Goal: Task Accomplishment & Management: Use online tool/utility

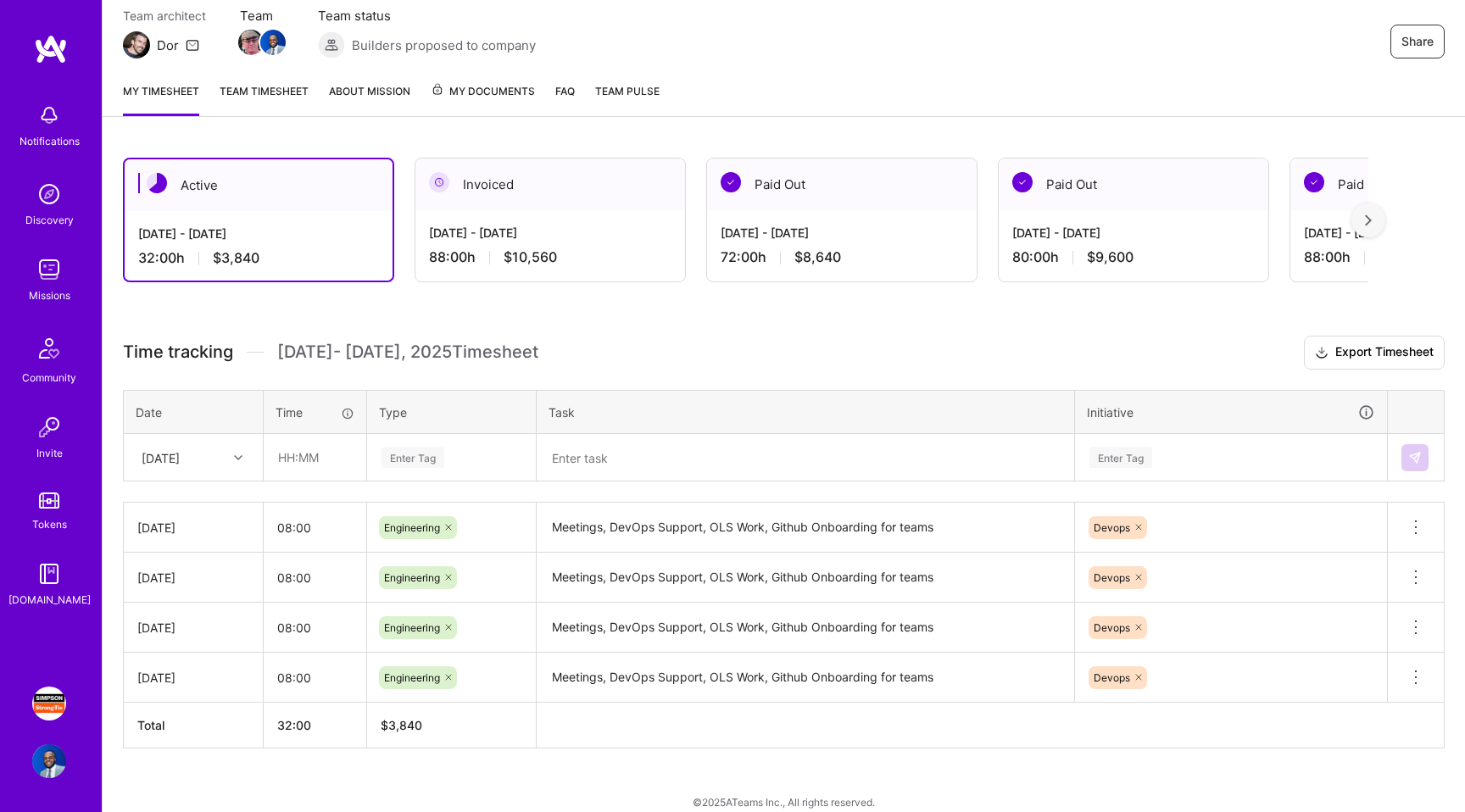
scroll to position [173, 0]
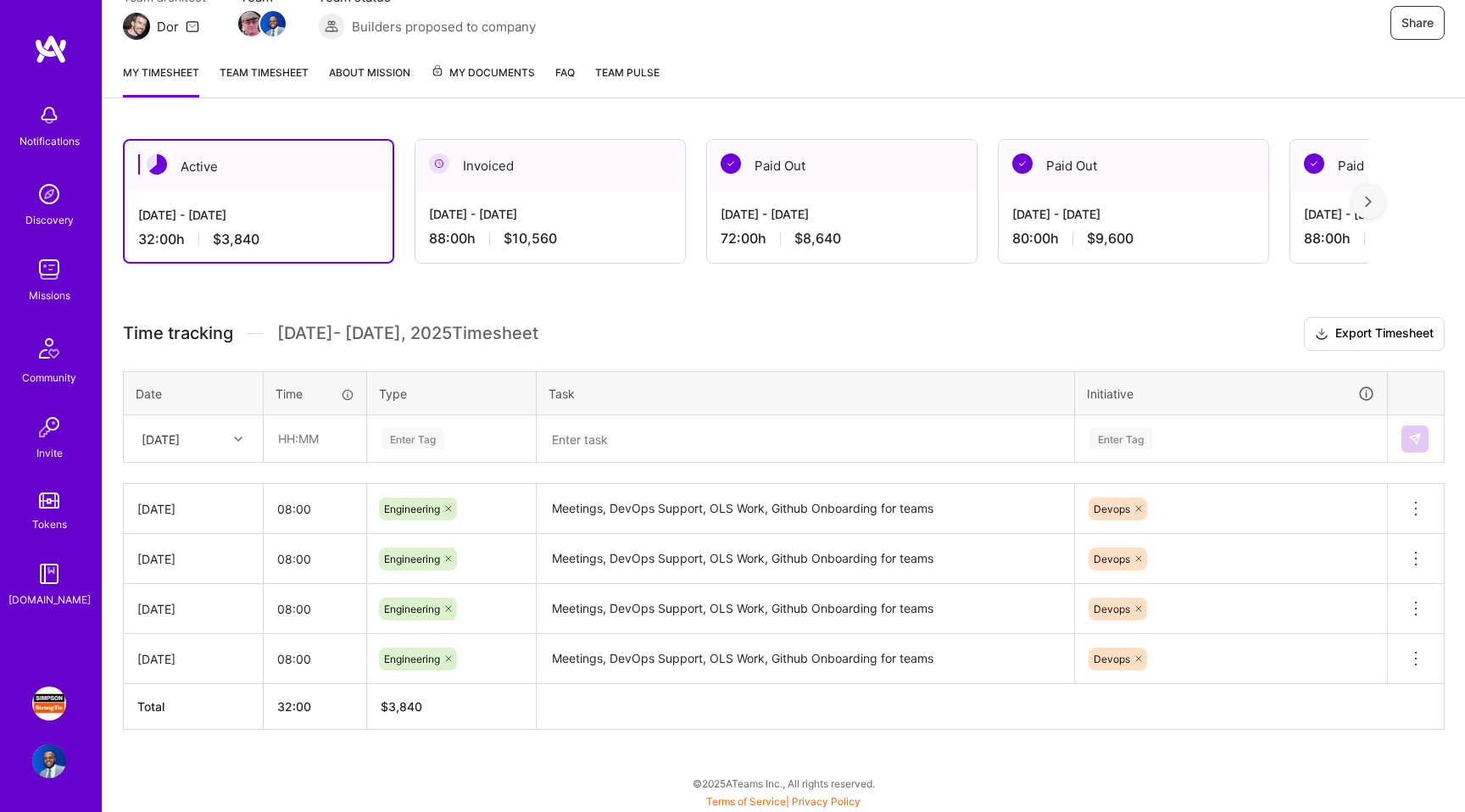
click at [242, 433] on div at bounding box center [241, 439] width 27 height 22
click at [297, 372] on th "Time" at bounding box center [315, 394] width 104 height 44
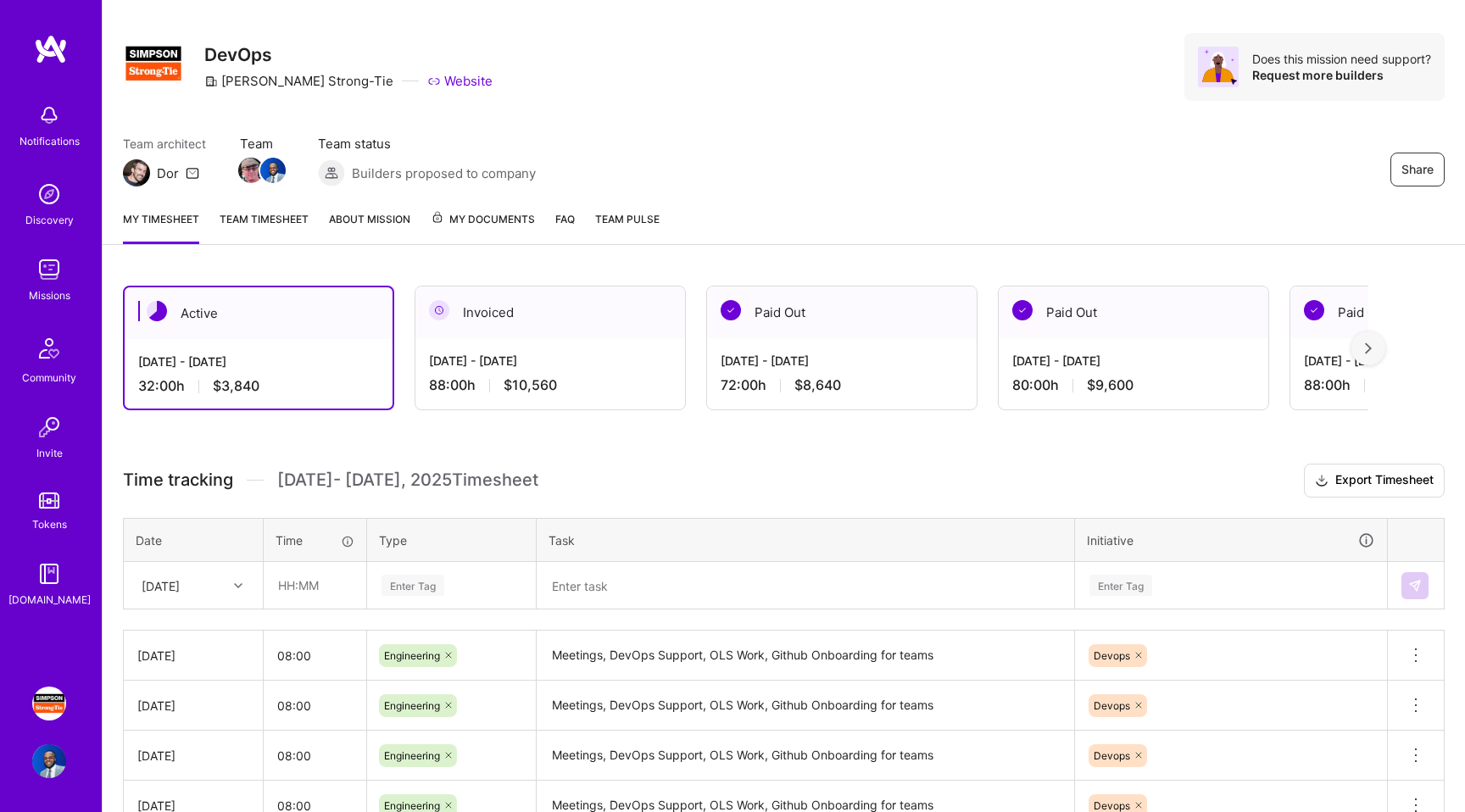
scroll to position [0, 0]
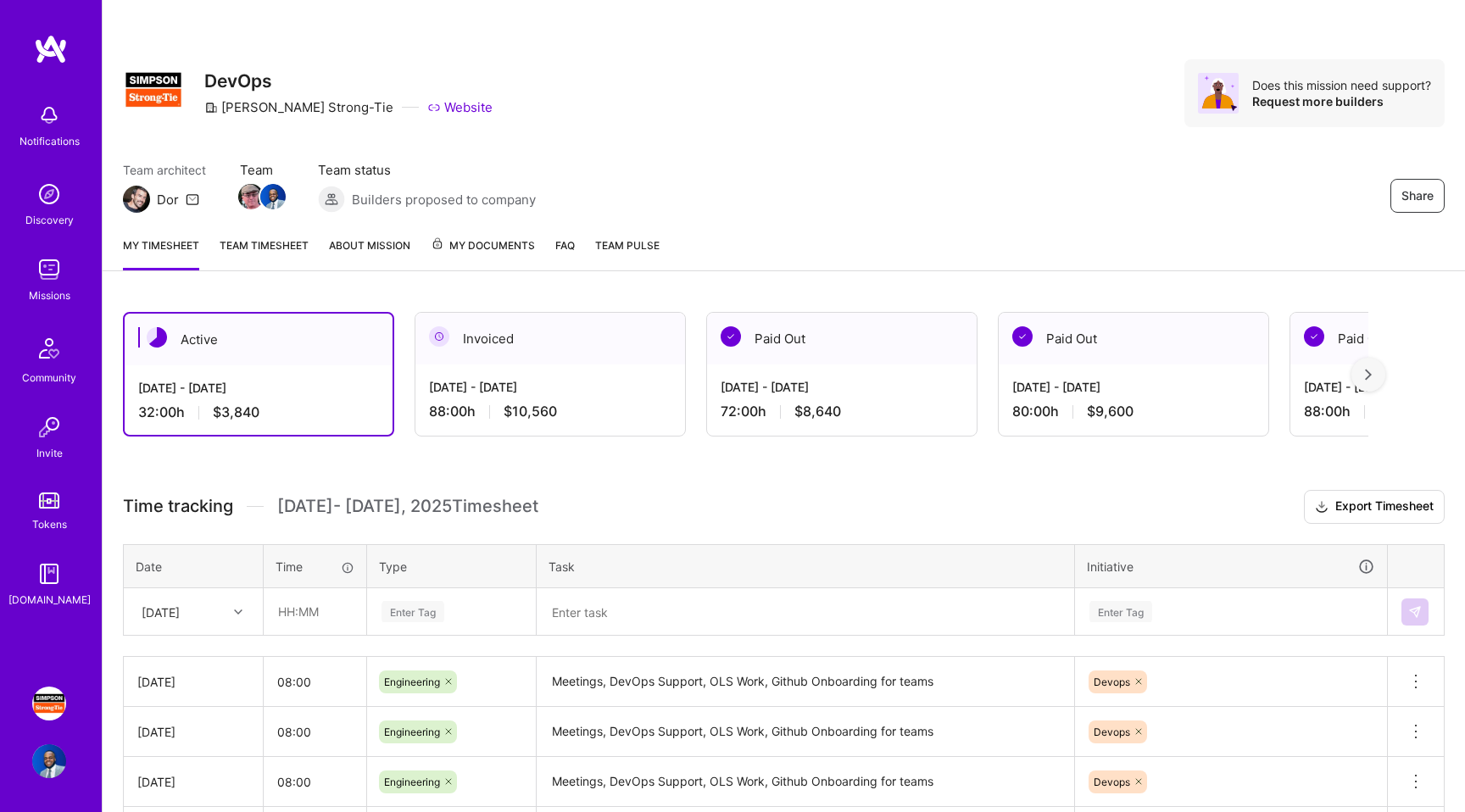
click at [61, 288] on div "Missions" at bounding box center [50, 295] width 42 height 18
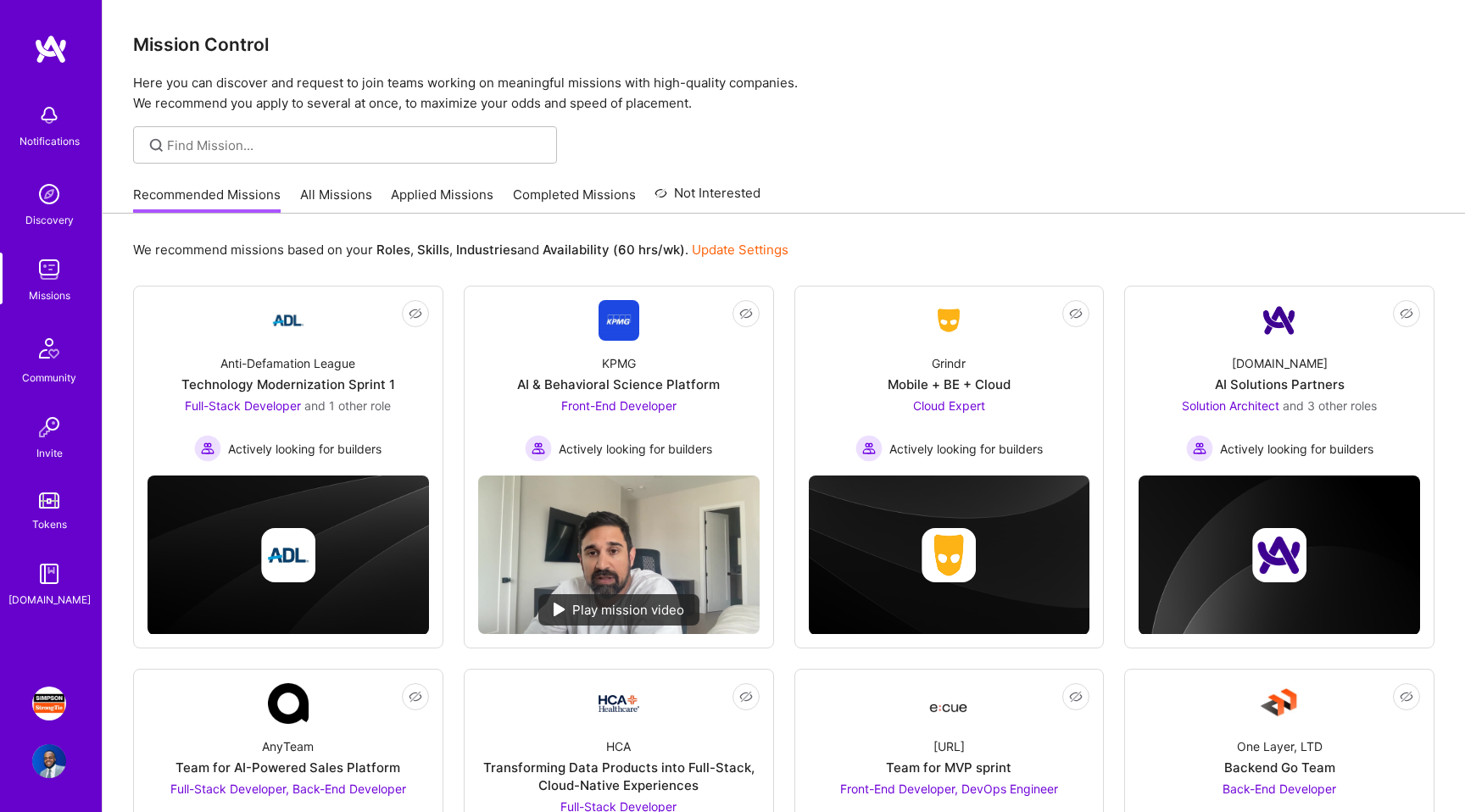
click at [720, 249] on link "Update Settings" at bounding box center [740, 249] width 96 height 16
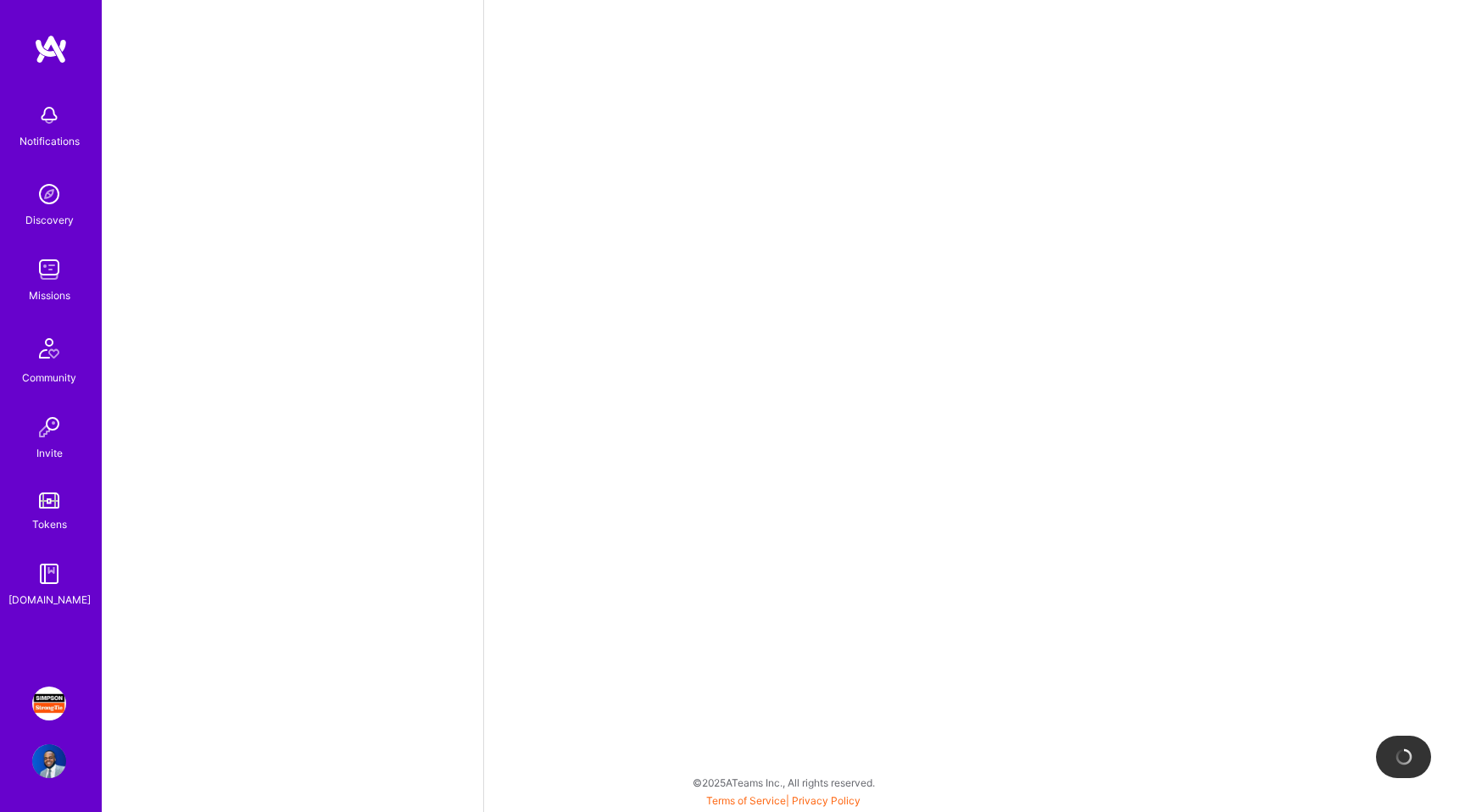
select select "US"
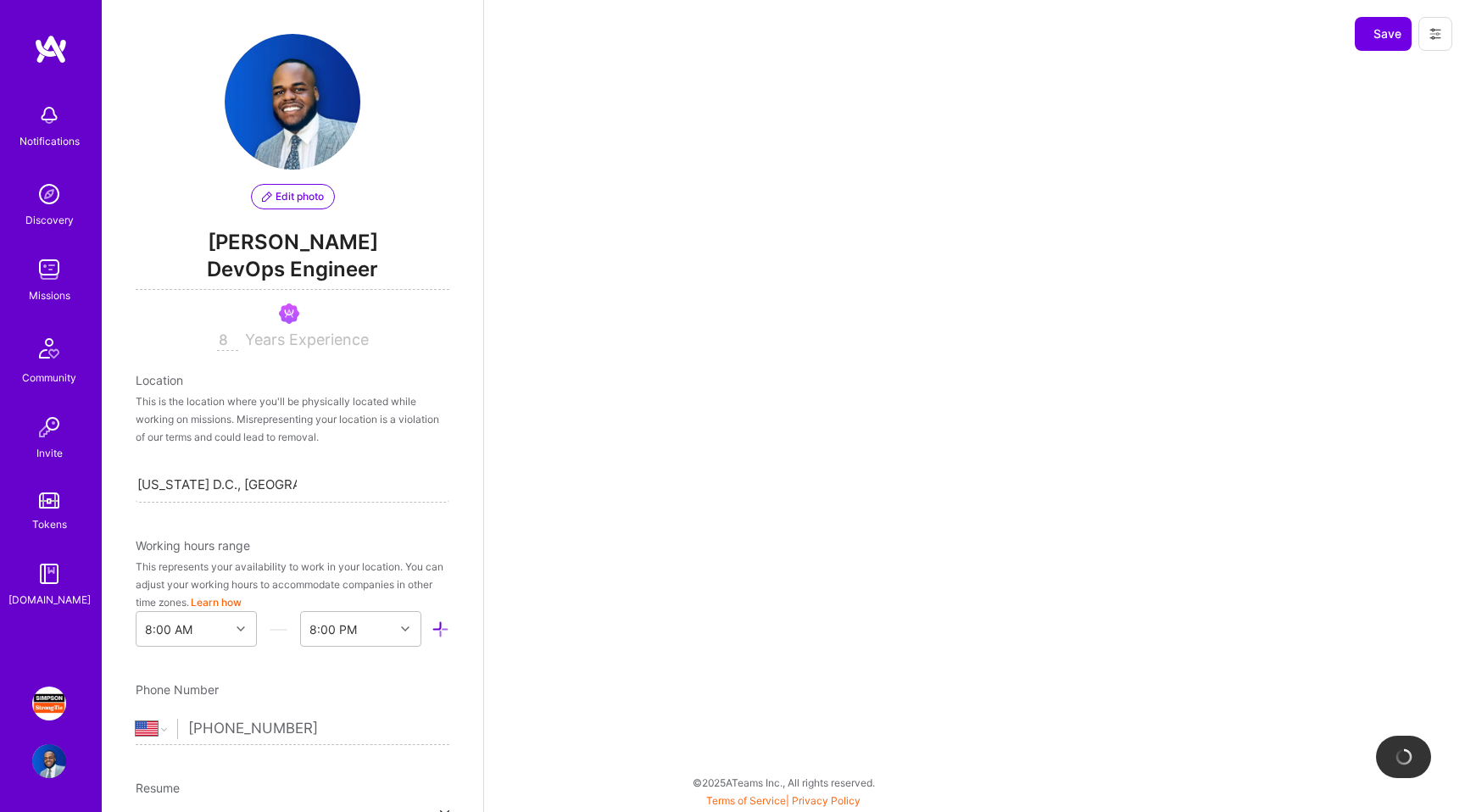
scroll to position [588, 0]
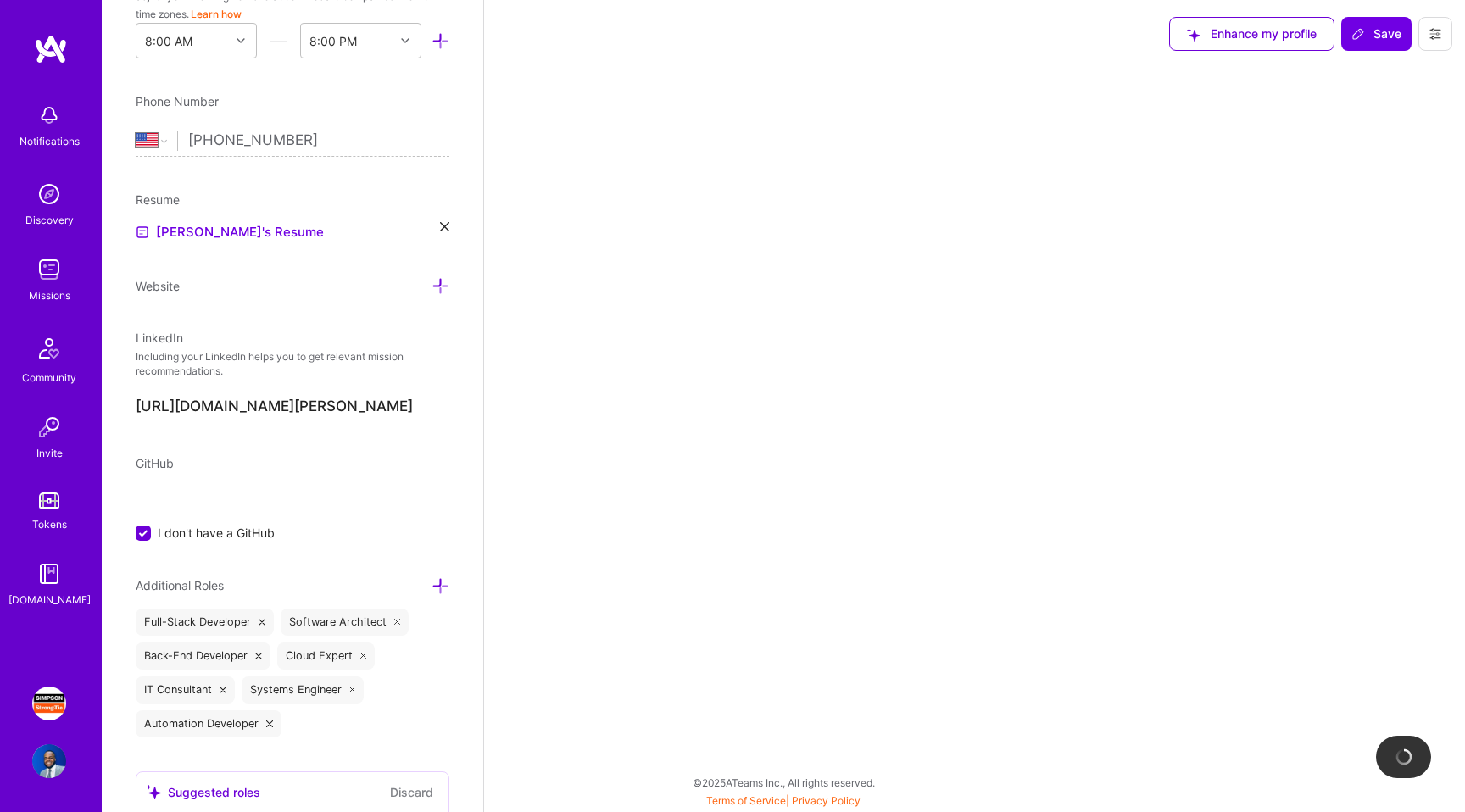
select select "Right Now"
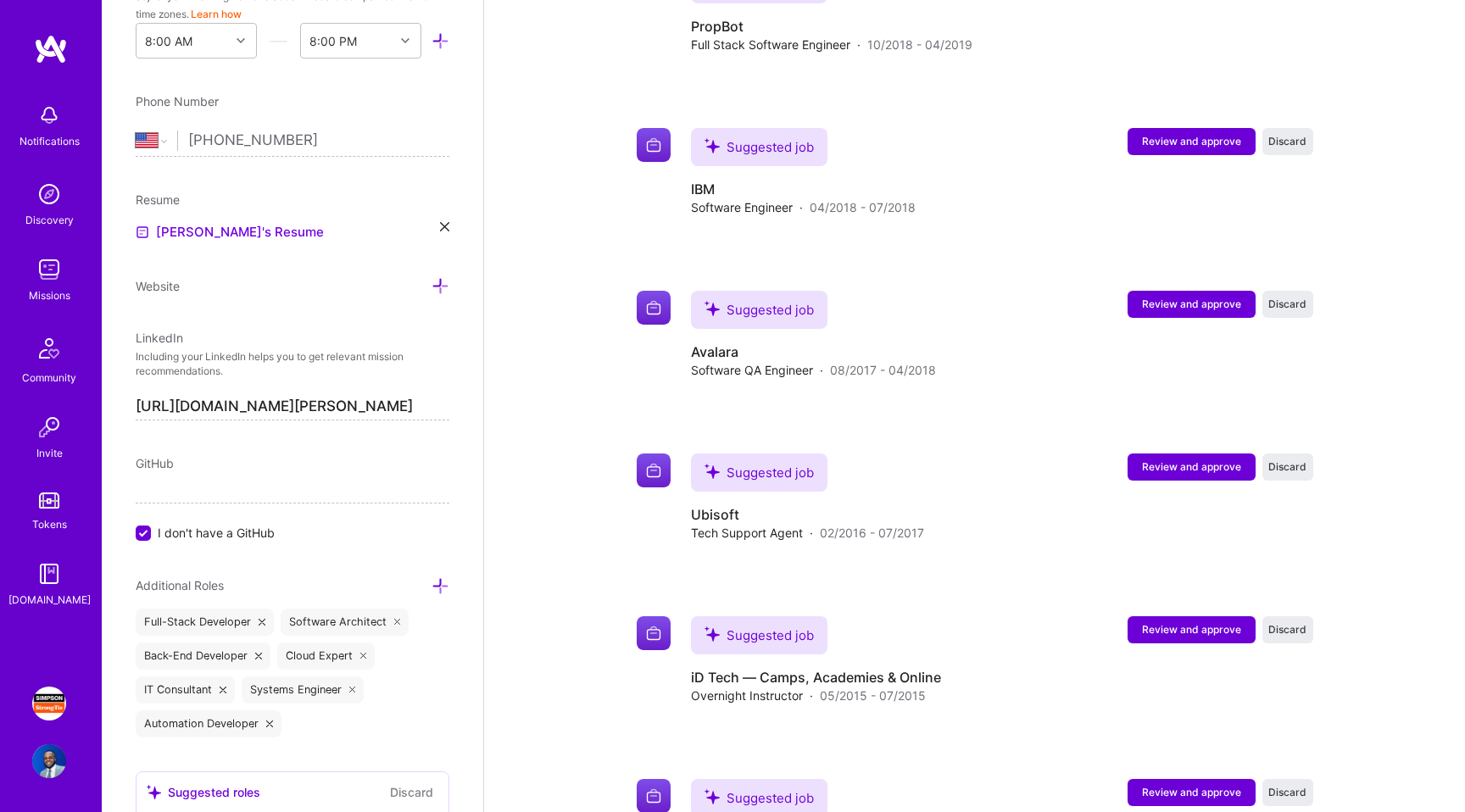
scroll to position [2599, 0]
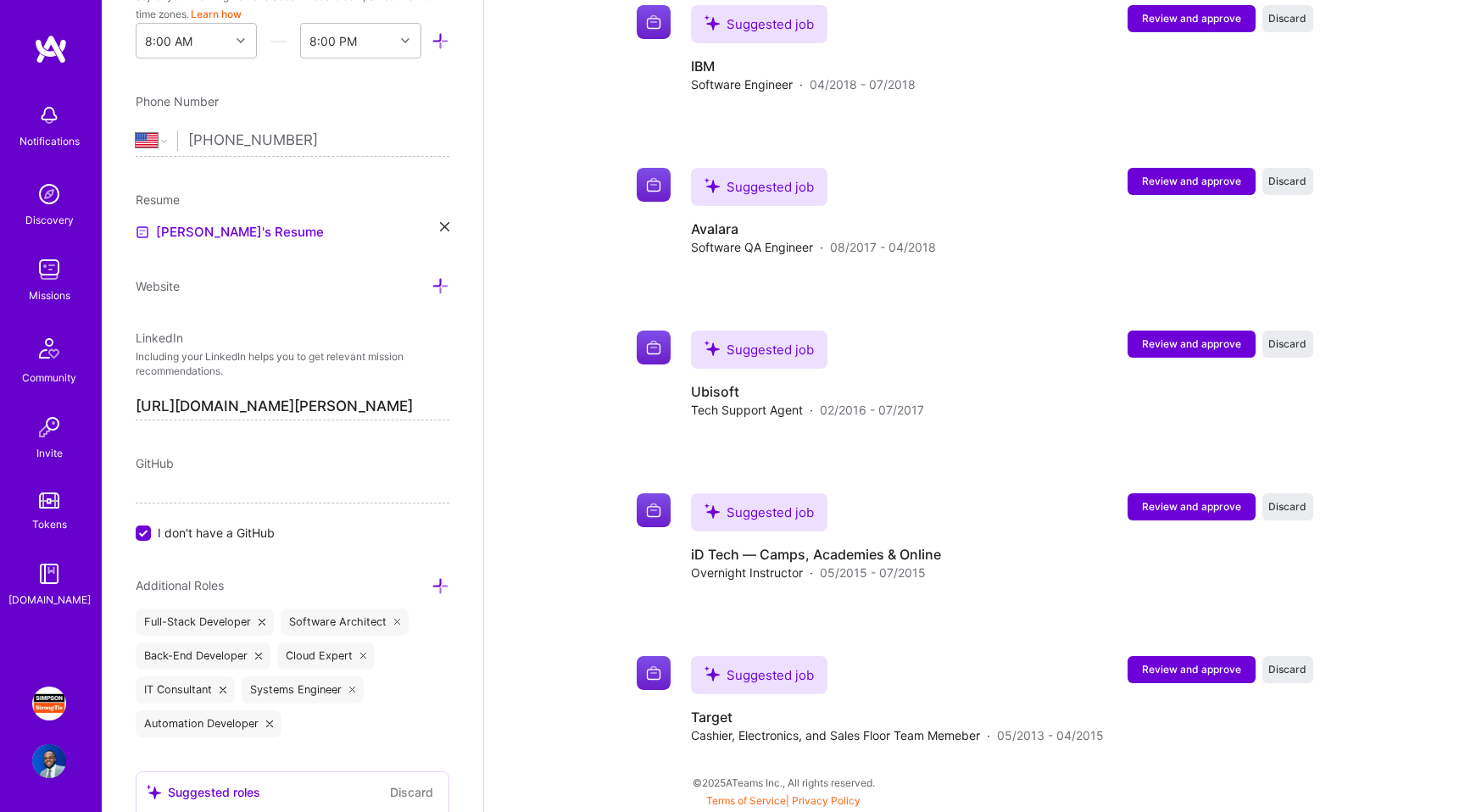
click at [56, 270] on img at bounding box center [49, 270] width 34 height 34
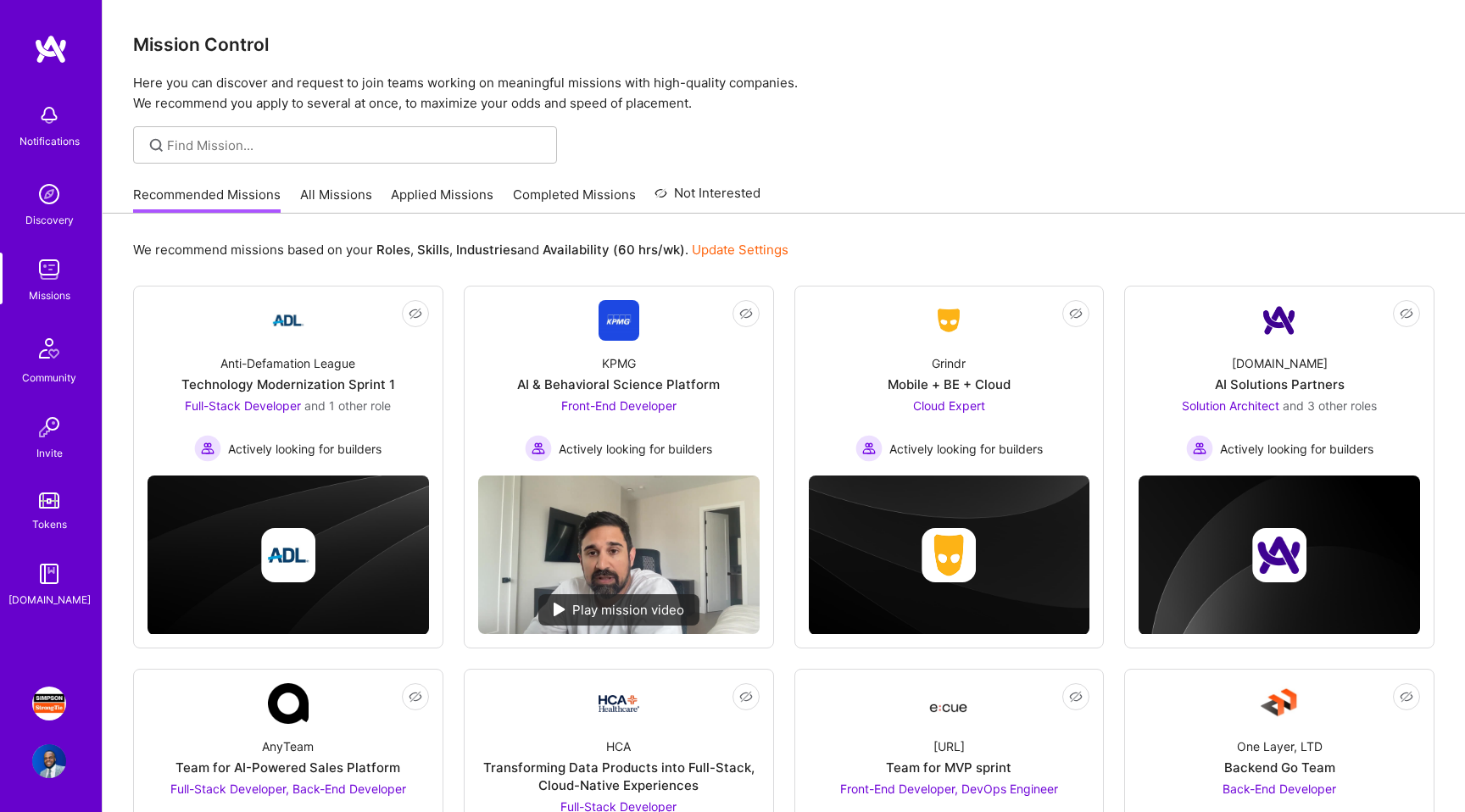
click at [288, 204] on div "Recommended Missions All Missions Applied Missions Completed Missions Not Inter…" at bounding box center [446, 194] width 627 height 36
click at [311, 190] on link "All Missions" at bounding box center [335, 200] width 72 height 28
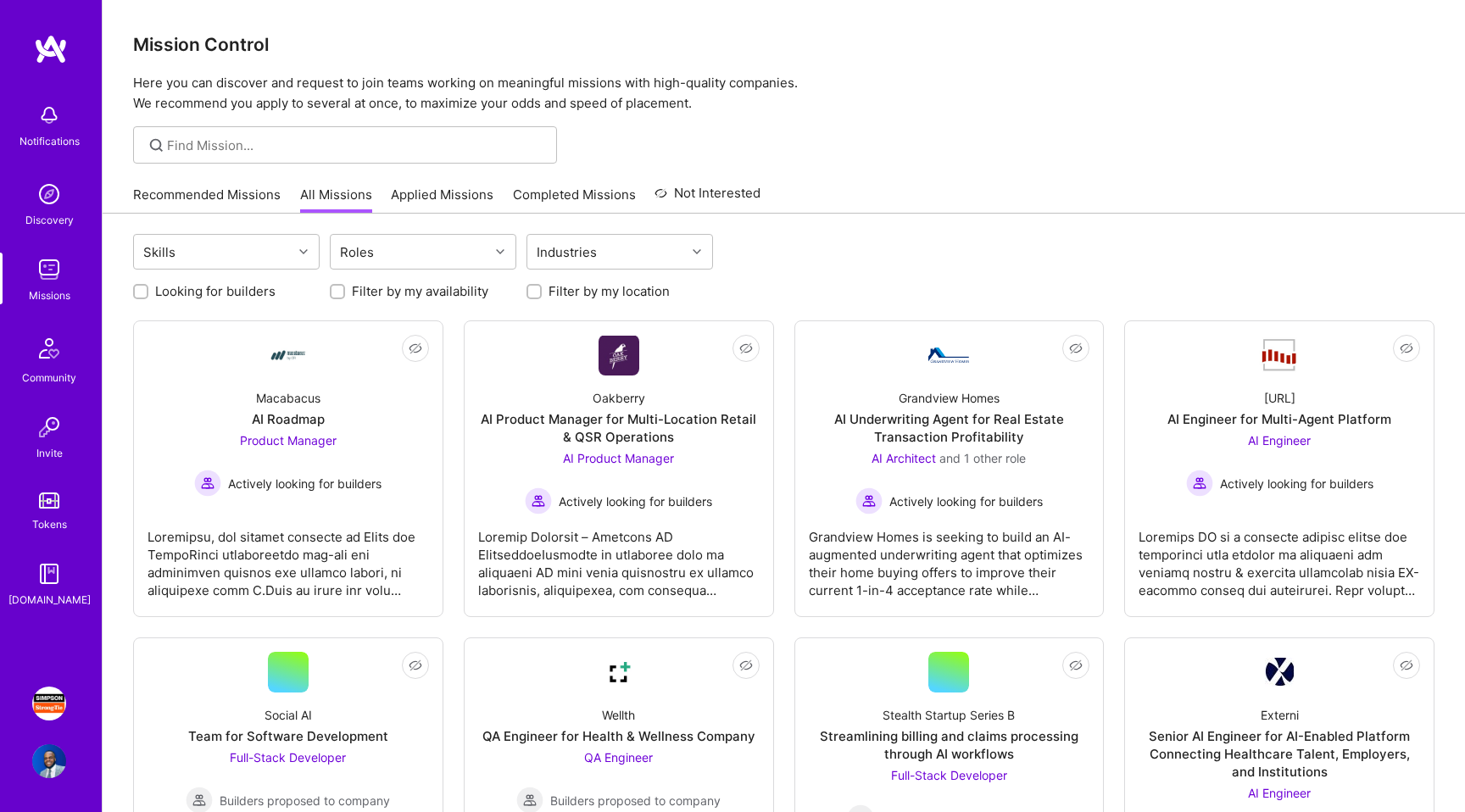
click at [455, 198] on link "Applied Missions" at bounding box center [442, 200] width 103 height 28
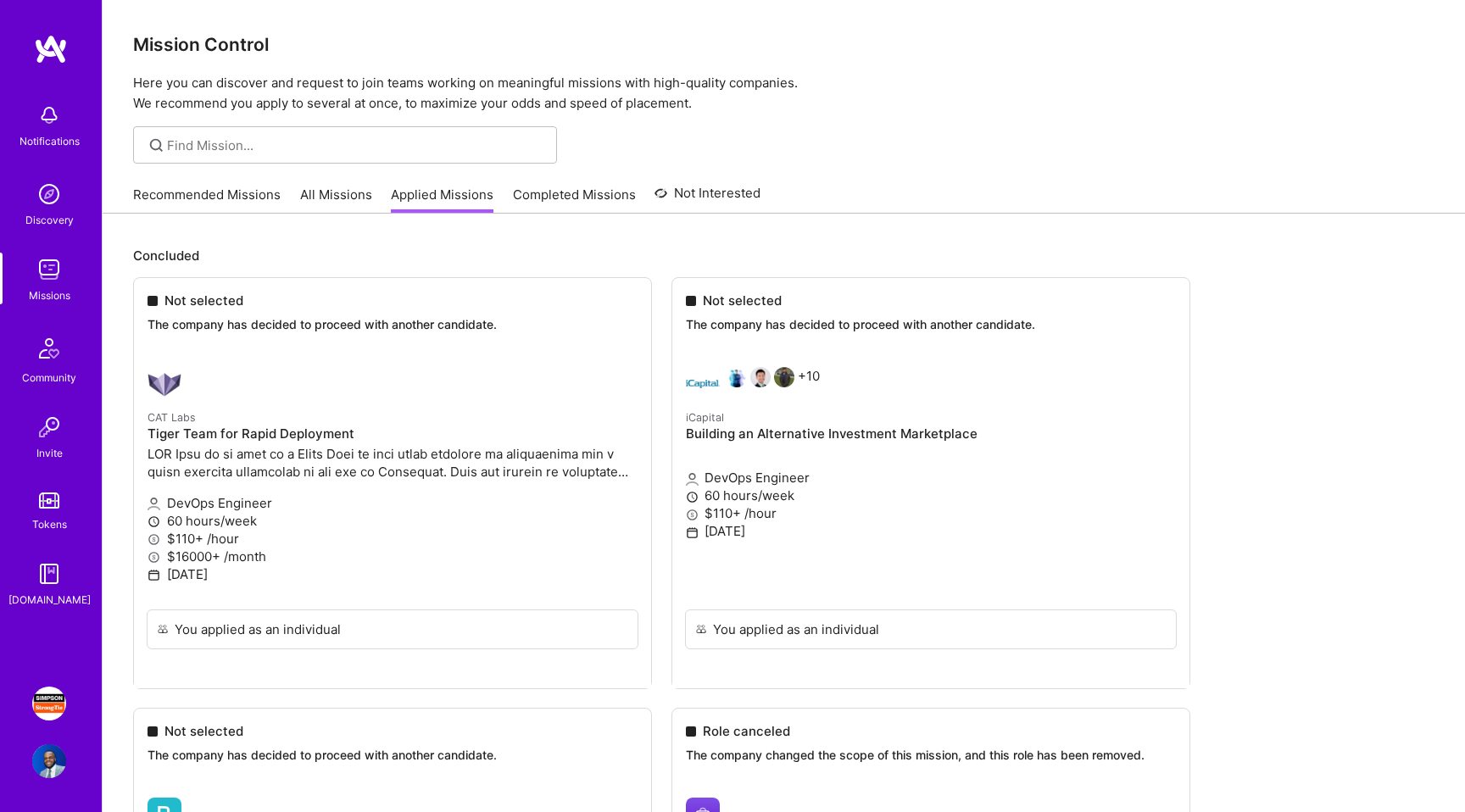
click at [587, 195] on link "Completed Missions" at bounding box center [574, 200] width 123 height 28
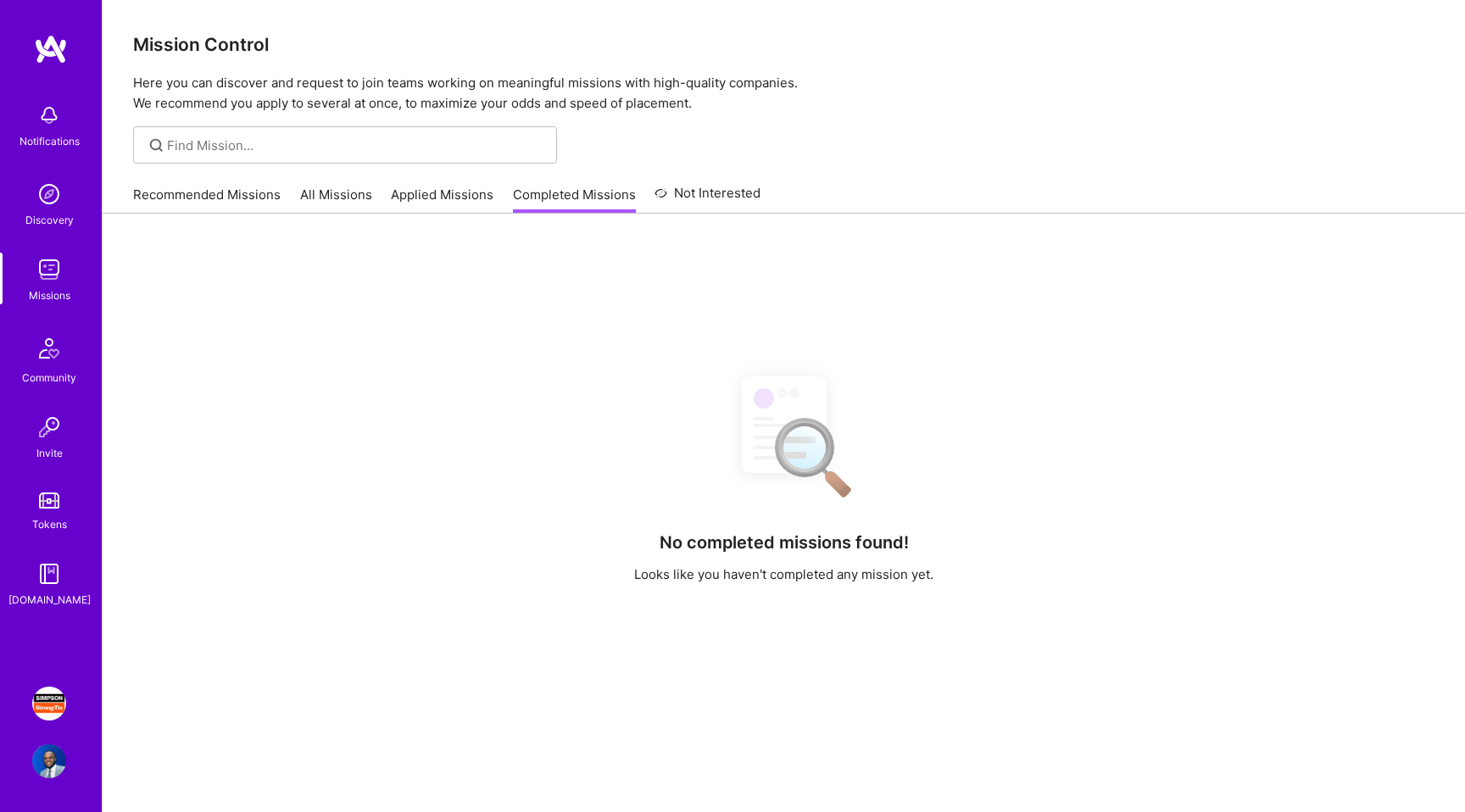
click at [386, 190] on div "Recommended Missions All Missions Applied Missions Completed Missions Not Inter…" at bounding box center [446, 194] width 627 height 36
click at [386, 195] on div "Recommended Missions All Missions Applied Missions Completed Missions Not Inter…" at bounding box center [446, 194] width 627 height 36
click at [403, 196] on link "Applied Missions" at bounding box center [442, 200] width 103 height 28
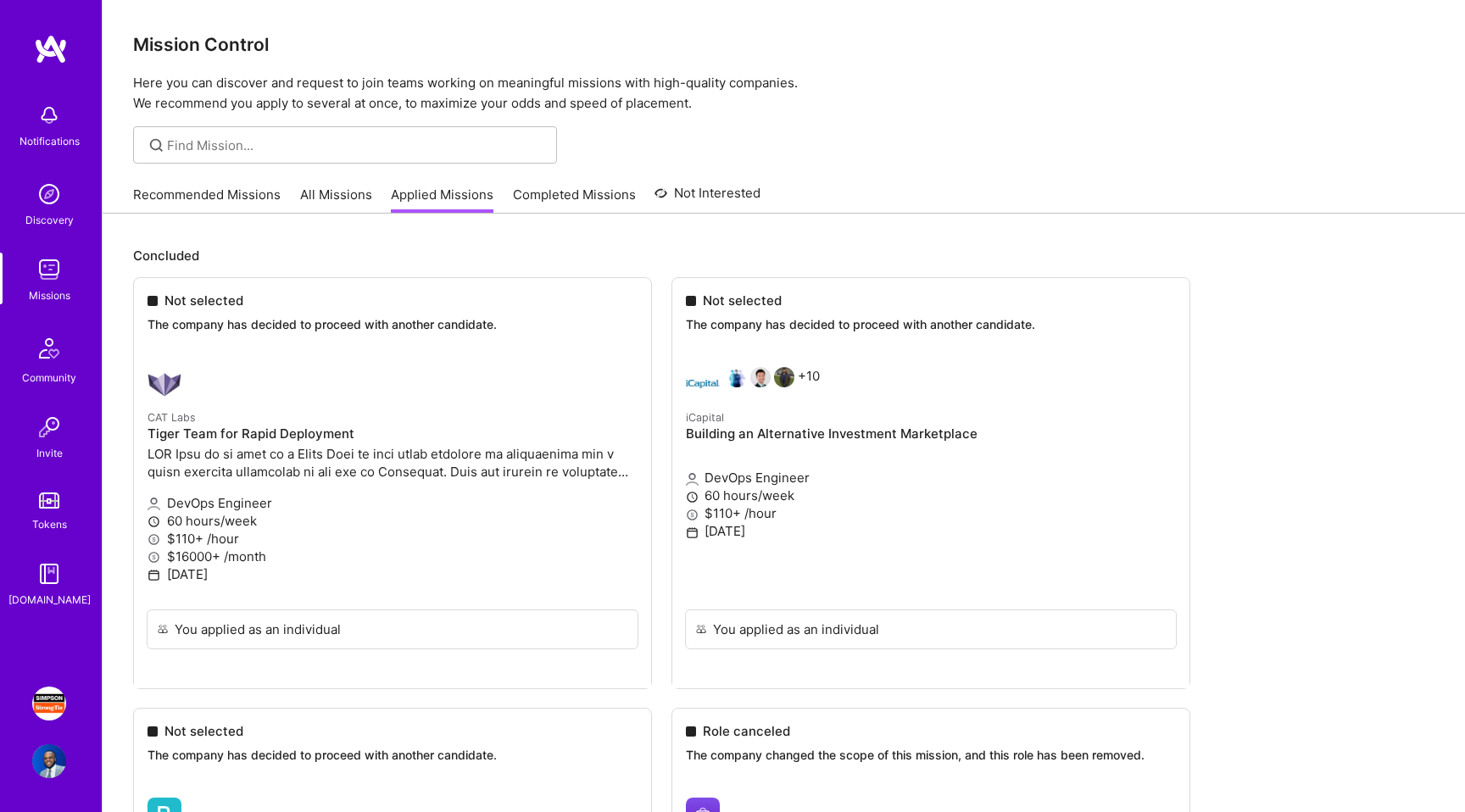
click at [301, 197] on link "All Missions" at bounding box center [335, 200] width 72 height 28
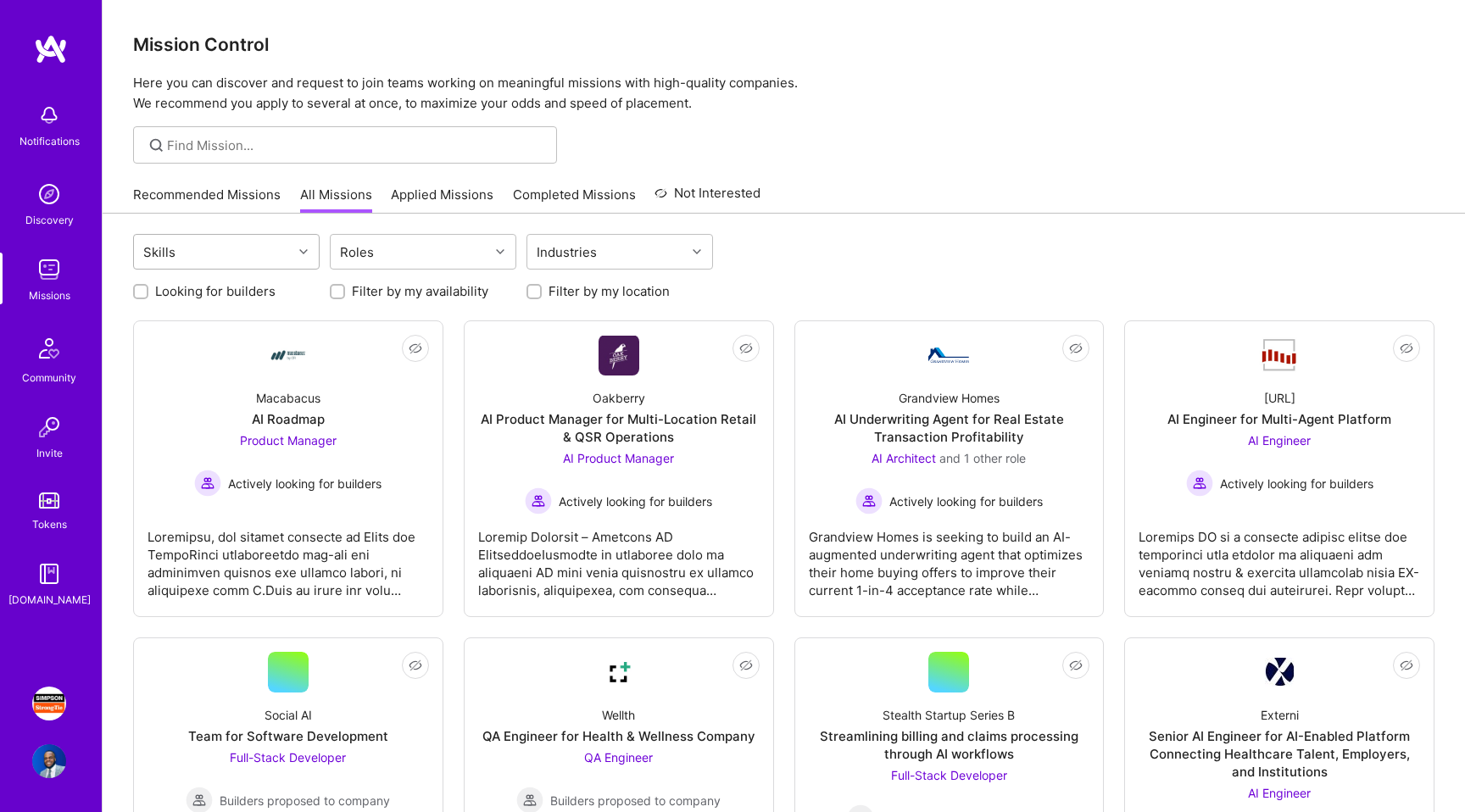
click at [281, 256] on div "Skills" at bounding box center [212, 251] width 158 height 34
click at [410, 249] on div "Roles" at bounding box center [410, 251] width 158 height 34
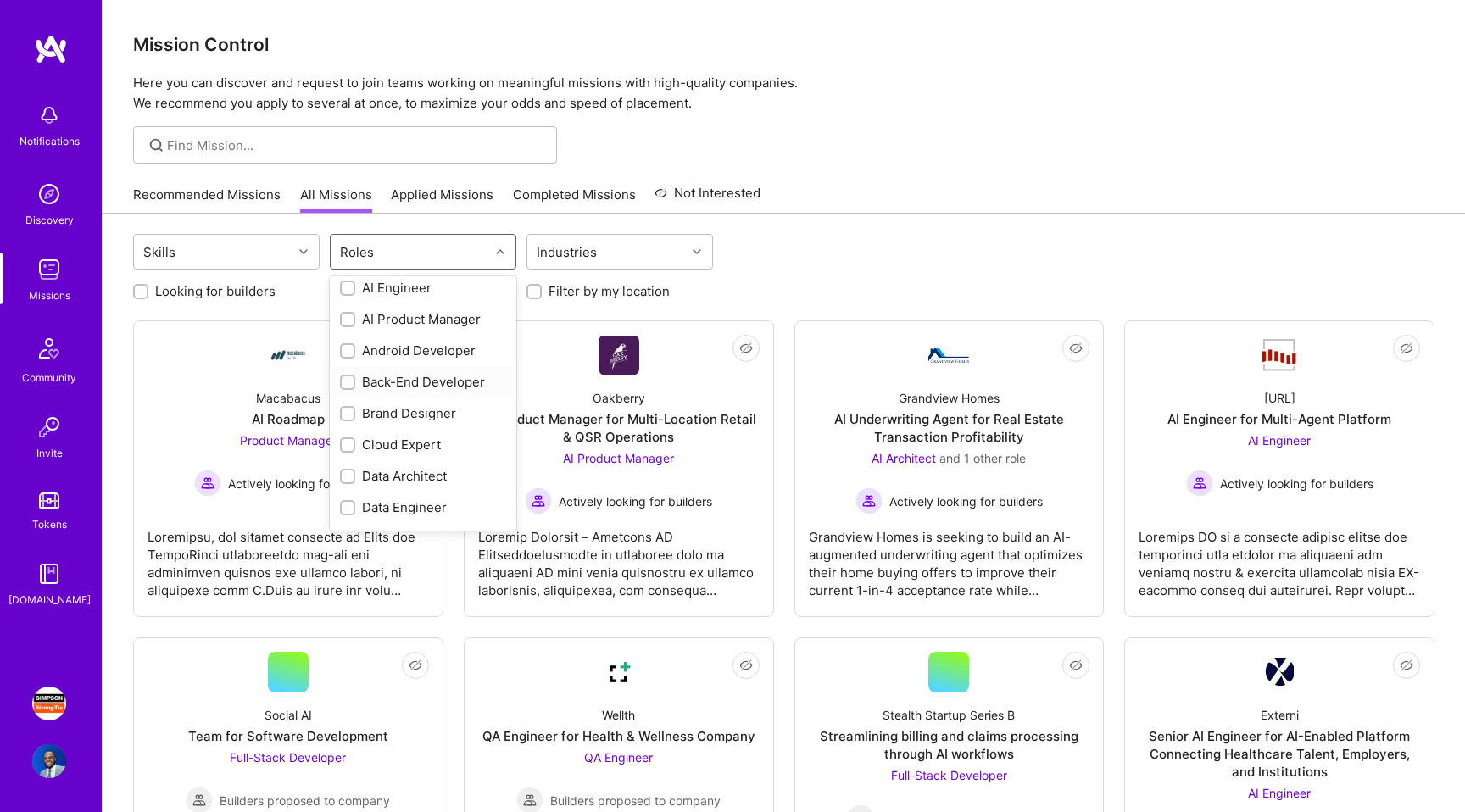
scroll to position [41, 0]
click at [390, 438] on div "Cloud Expert" at bounding box center [423, 443] width 166 height 18
checkbox input "true"
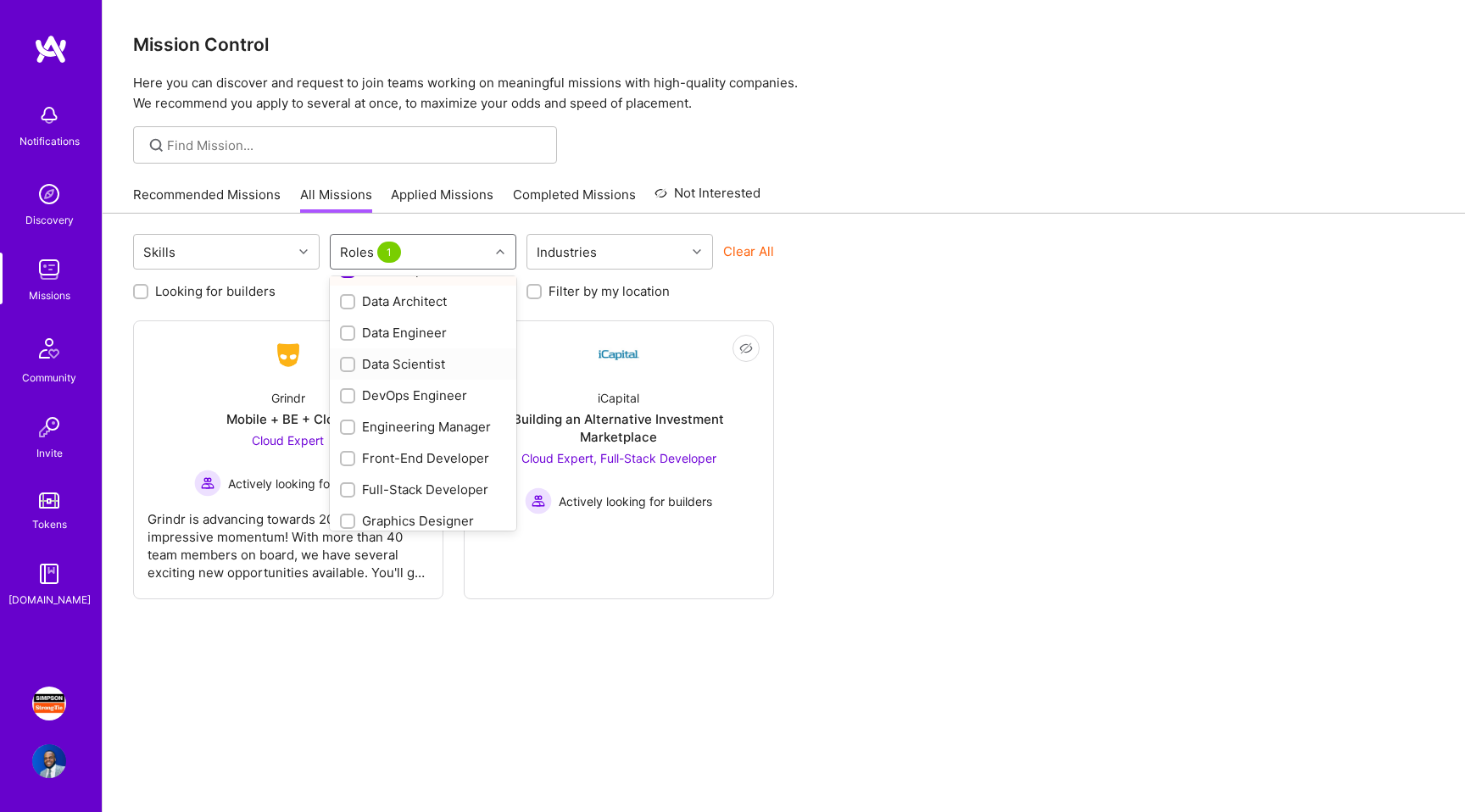
scroll to position [214, 0]
click at [398, 387] on div "DevOps Engineer" at bounding box center [423, 395] width 166 height 18
checkbox input "true"
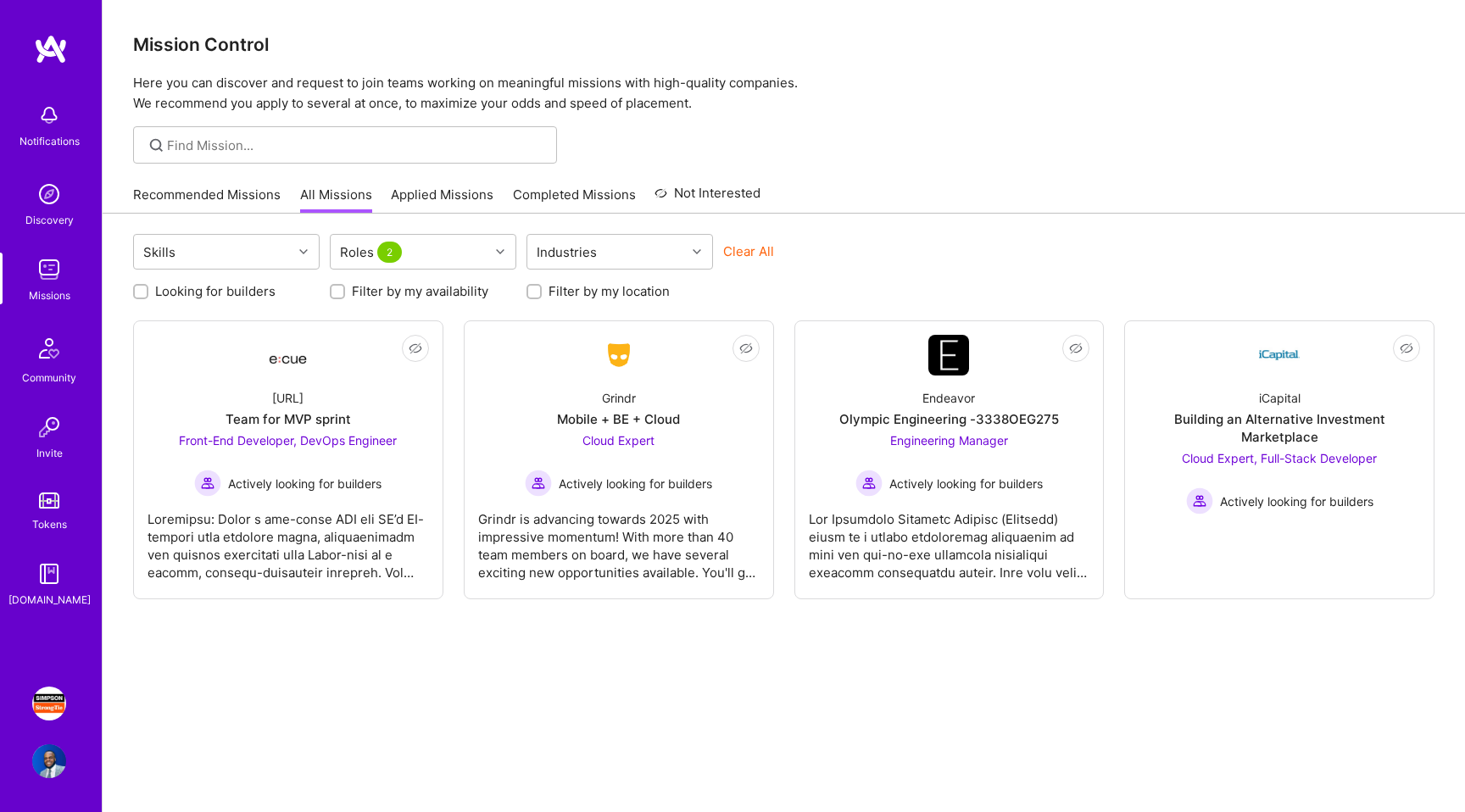
click at [587, 663] on div "Skills Roles 2 Industries Clear All Looking for builders Filter by my availabil…" at bounding box center [784, 539] width 1362 height 649
click at [239, 292] on label "Looking for builders" at bounding box center [215, 291] width 120 height 18
click at [149, 292] on input "Looking for builders" at bounding box center [142, 292] width 12 height 11
checkbox input "true"
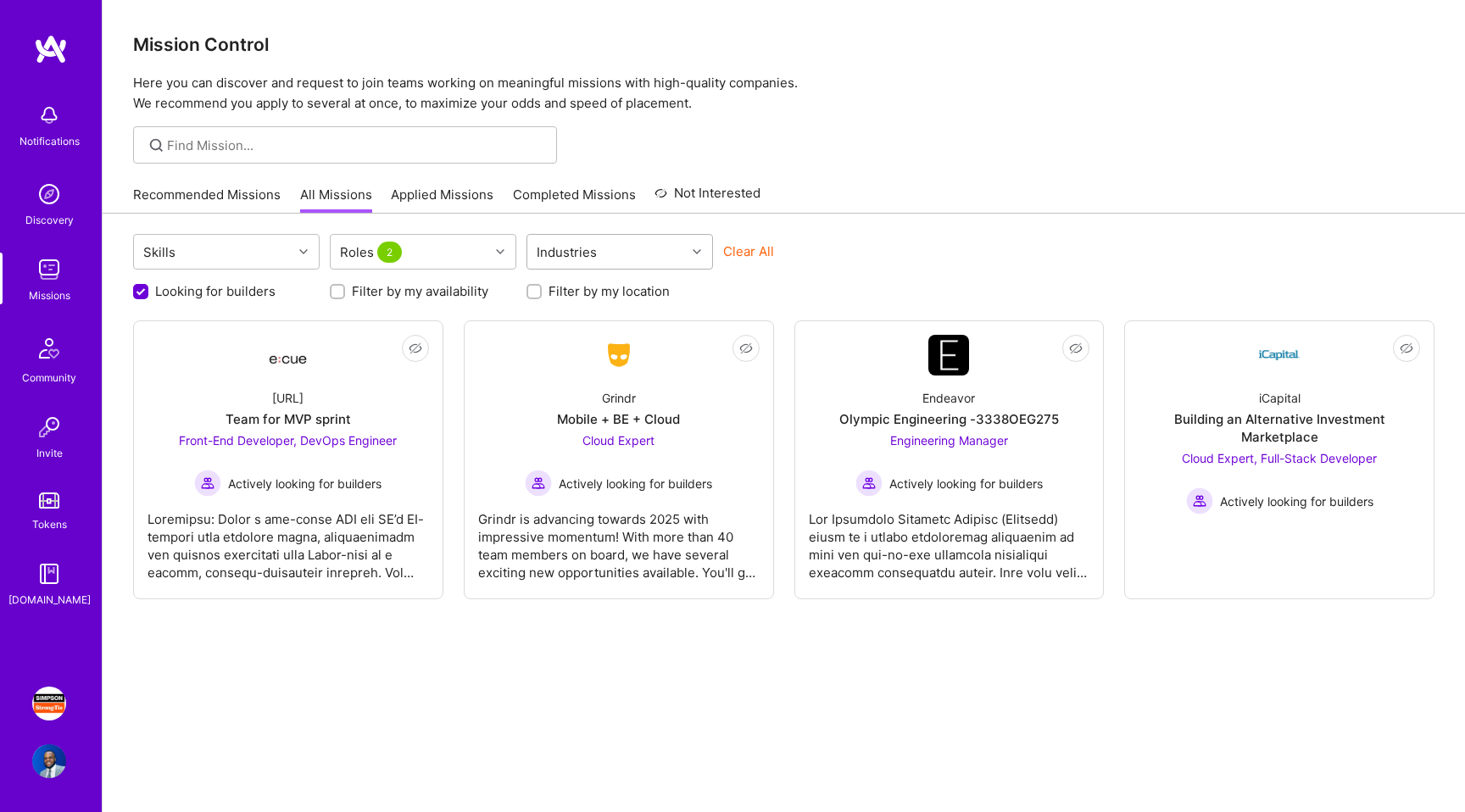
click at [593, 260] on div "Industries" at bounding box center [567, 252] width 69 height 25
click at [542, 438] on div "Cloud Expert Actively looking for builders" at bounding box center [618, 464] width 188 height 65
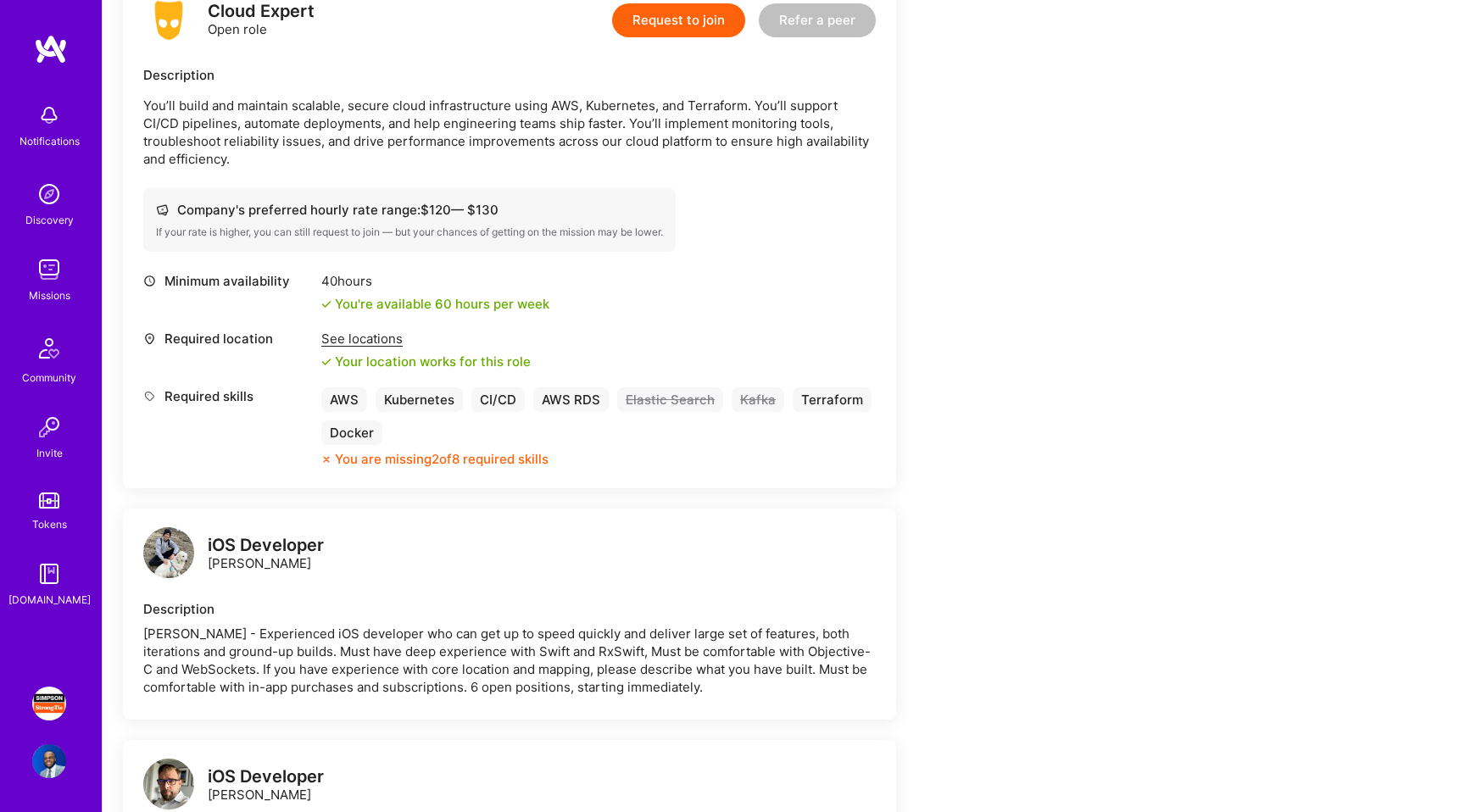
scroll to position [445, 0]
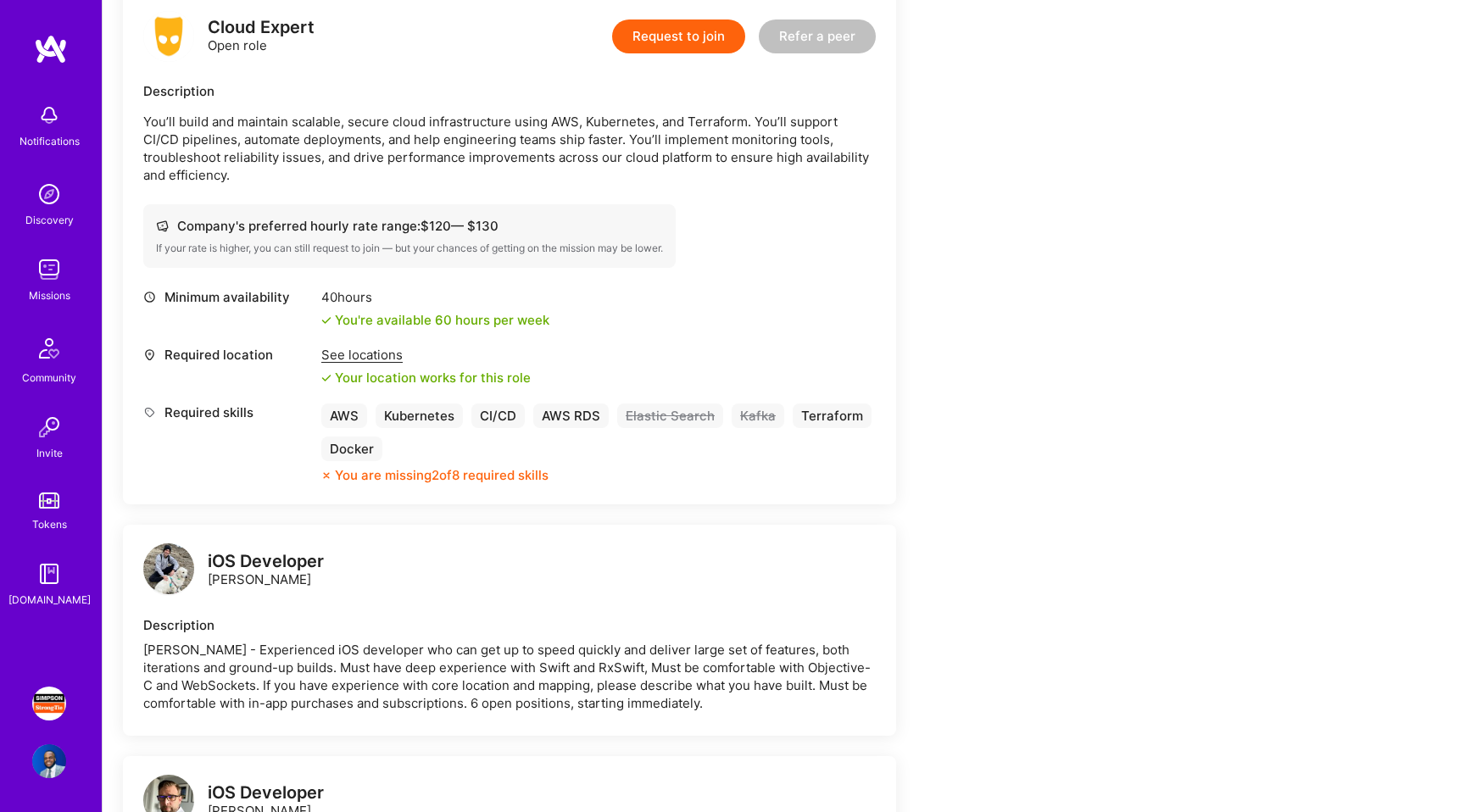
click at [32, 286] on img at bounding box center [49, 270] width 34 height 34
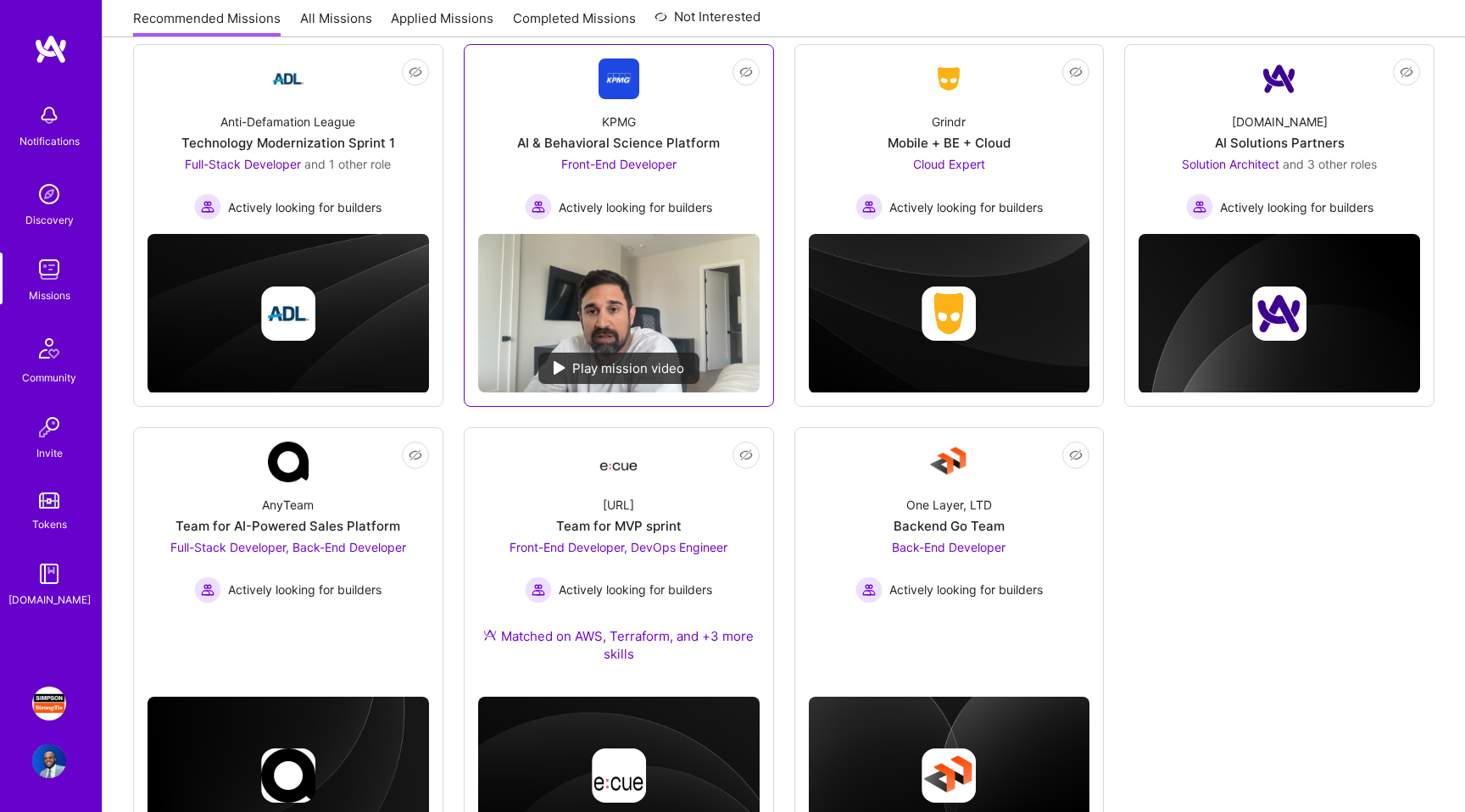
scroll to position [339, 0]
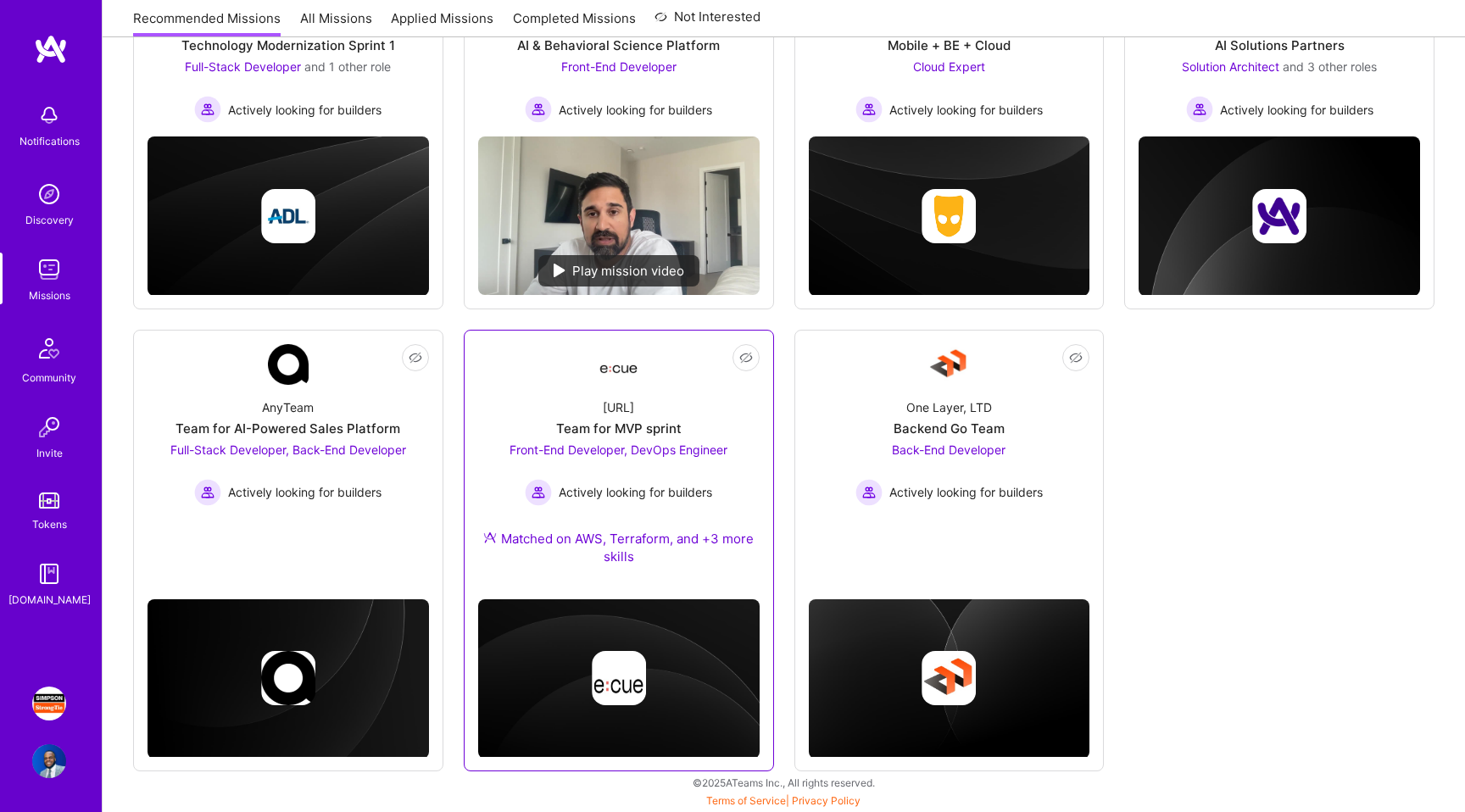
click at [509, 421] on div "[URL] Team for MVP sprint Front-End Developer, DevOps Engineer Actively looking…" at bounding box center [619, 485] width 281 height 201
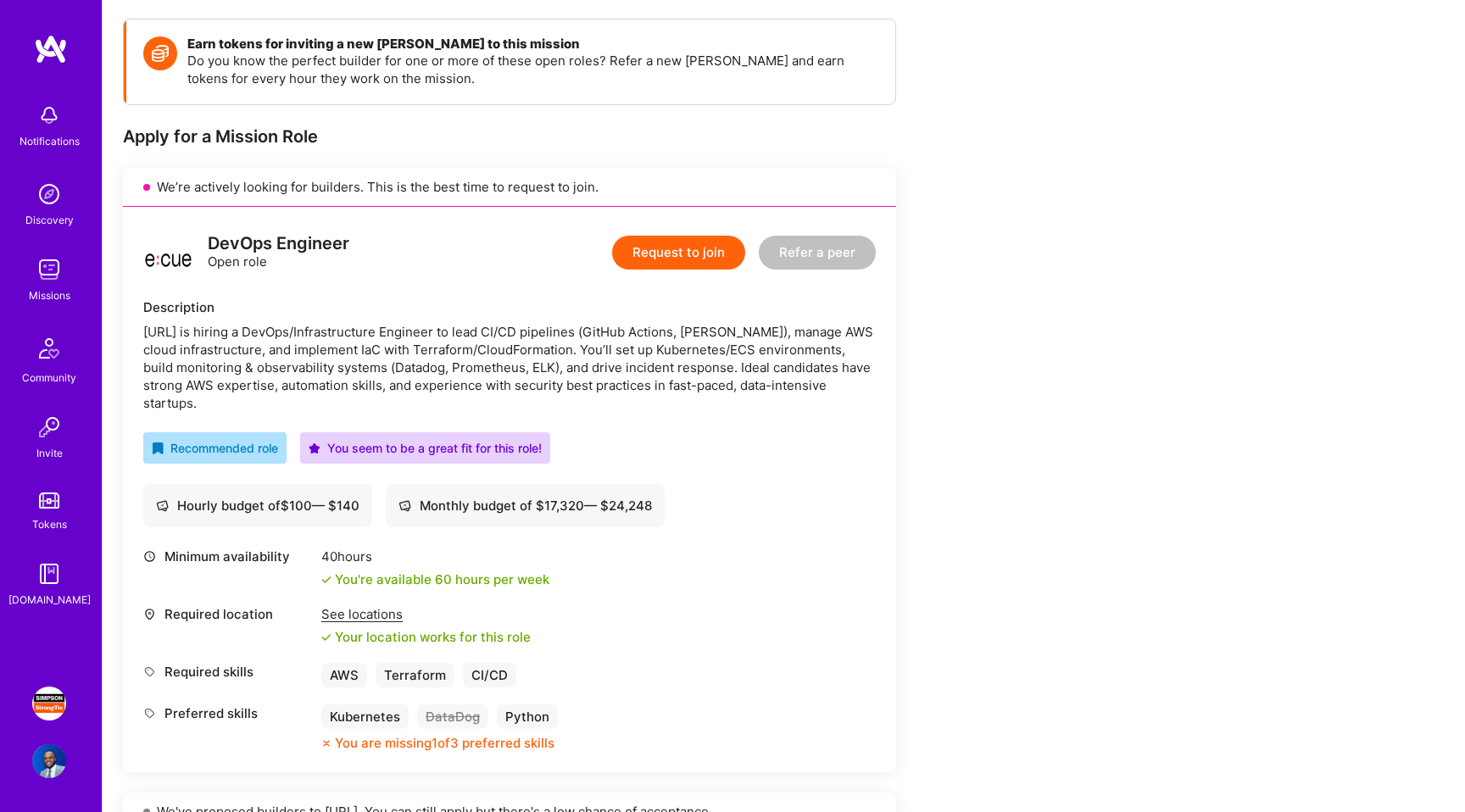
scroll to position [402, 0]
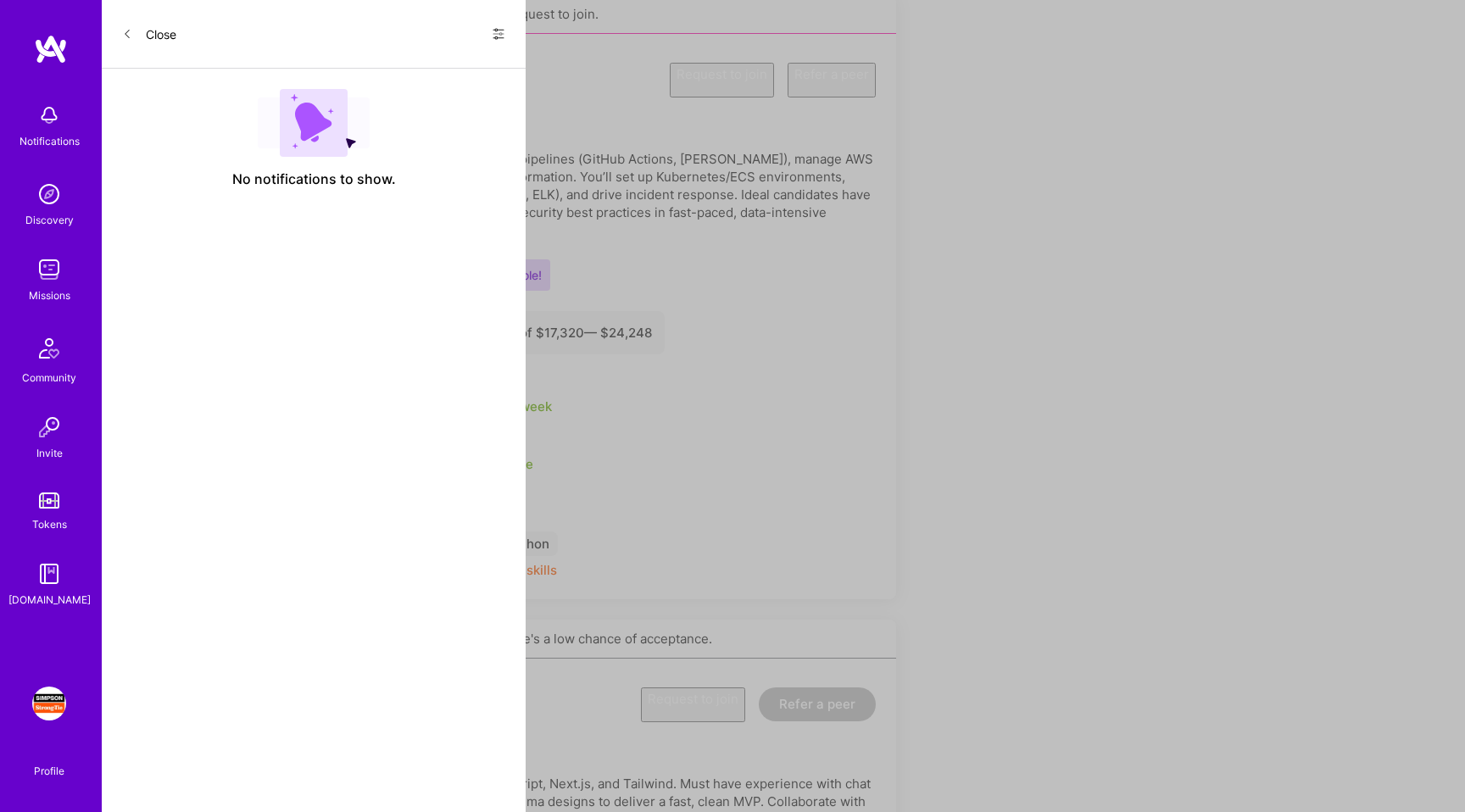
scroll to position [339, 0]
